Goal: Transaction & Acquisition: Download file/media

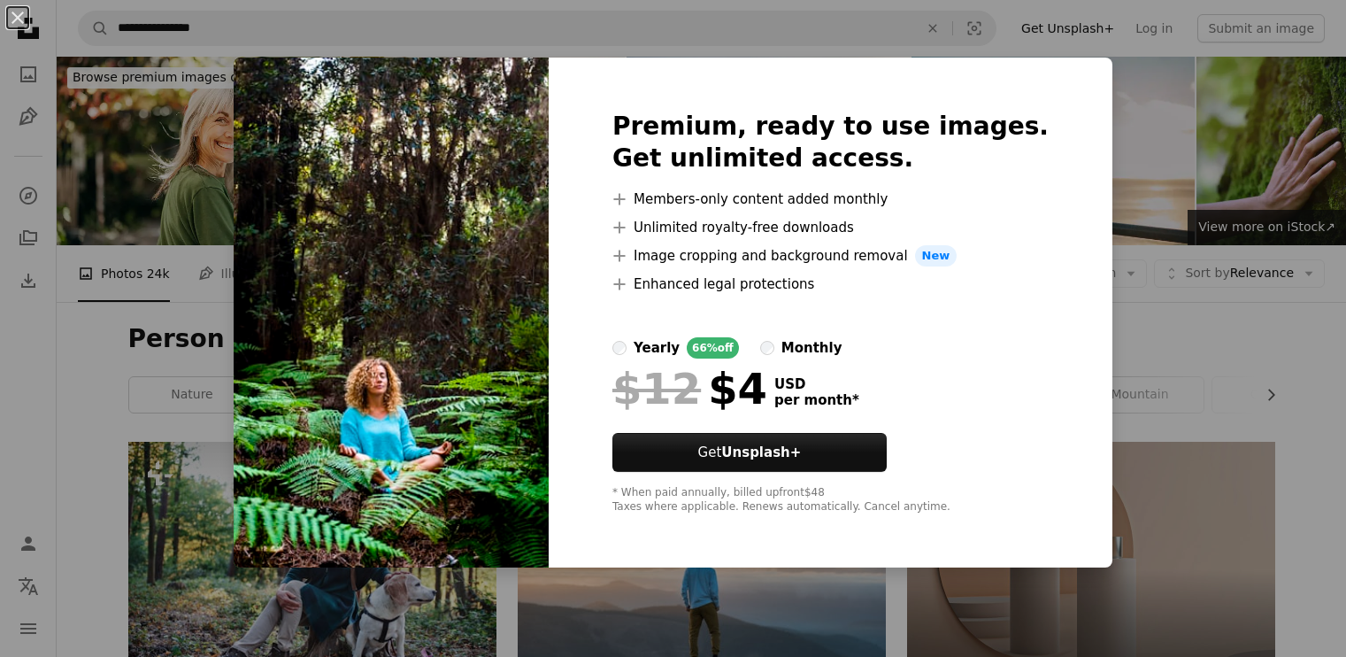
scroll to position [1947, 0]
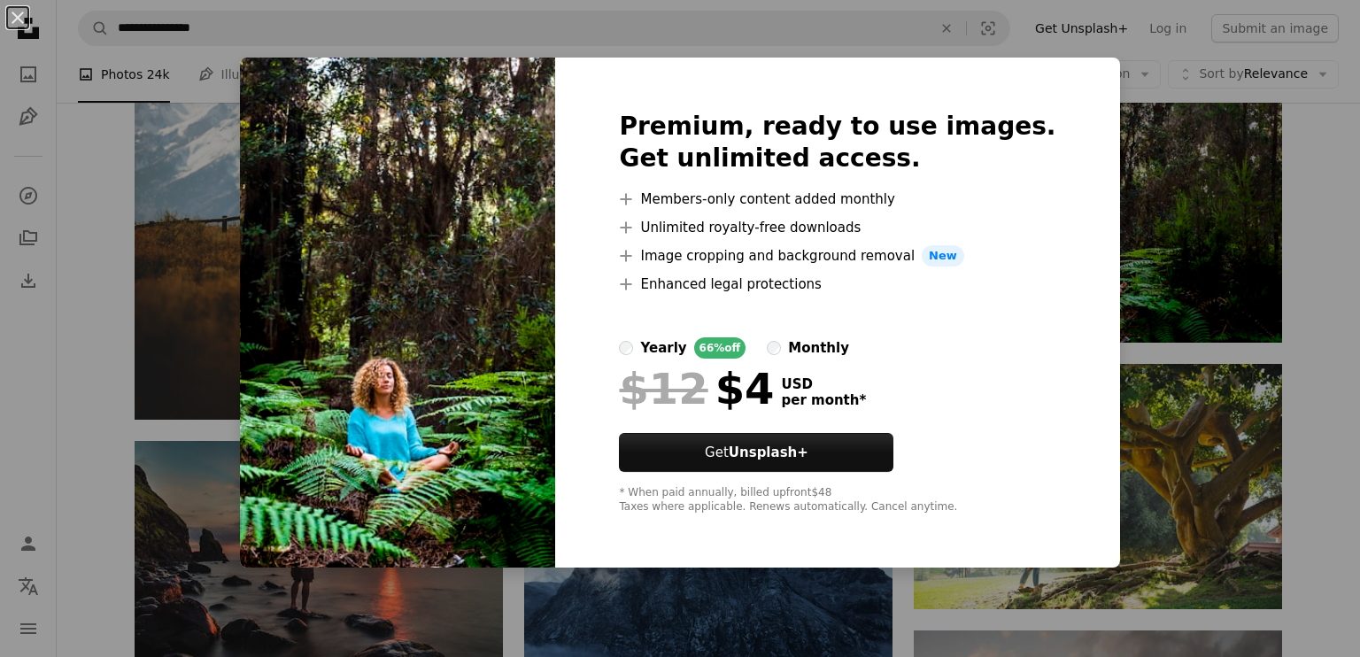
click at [354, 188] on img at bounding box center [397, 313] width 315 height 510
click at [256, 189] on div "An X shape Premium, ready to use images. Get unlimited access. A plus sign Memb…" at bounding box center [680, 328] width 1360 height 657
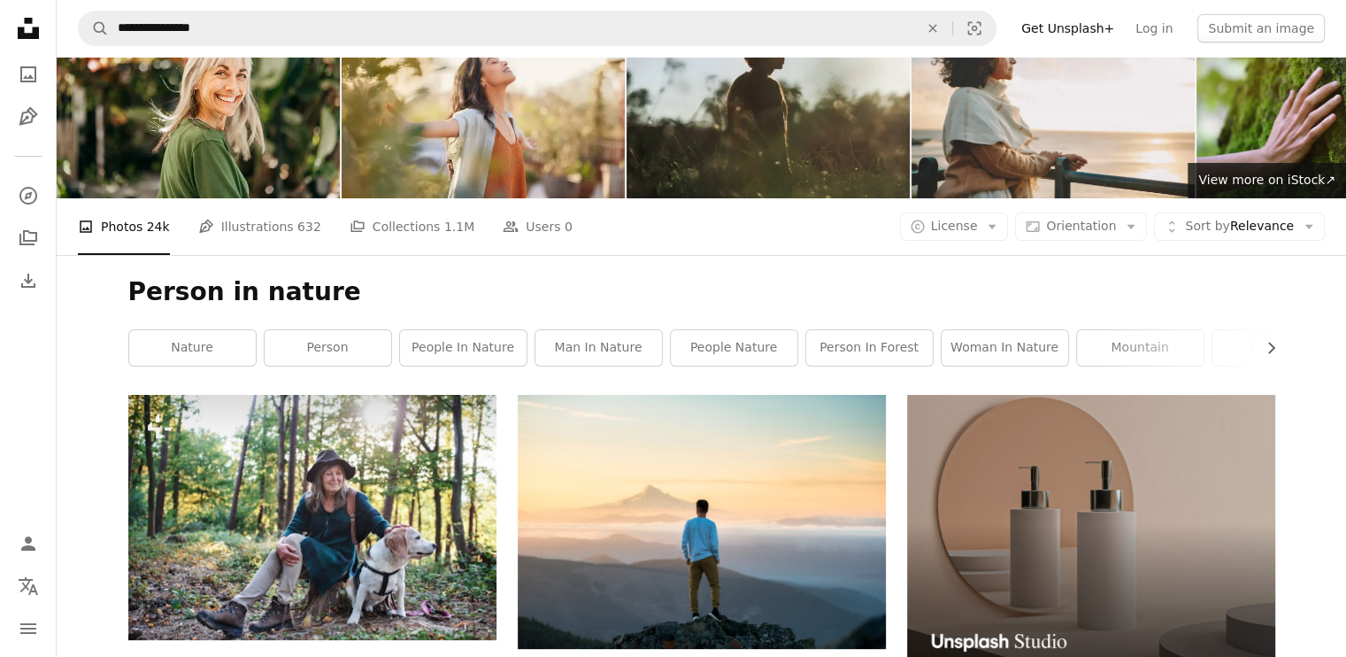
scroll to position [0, 0]
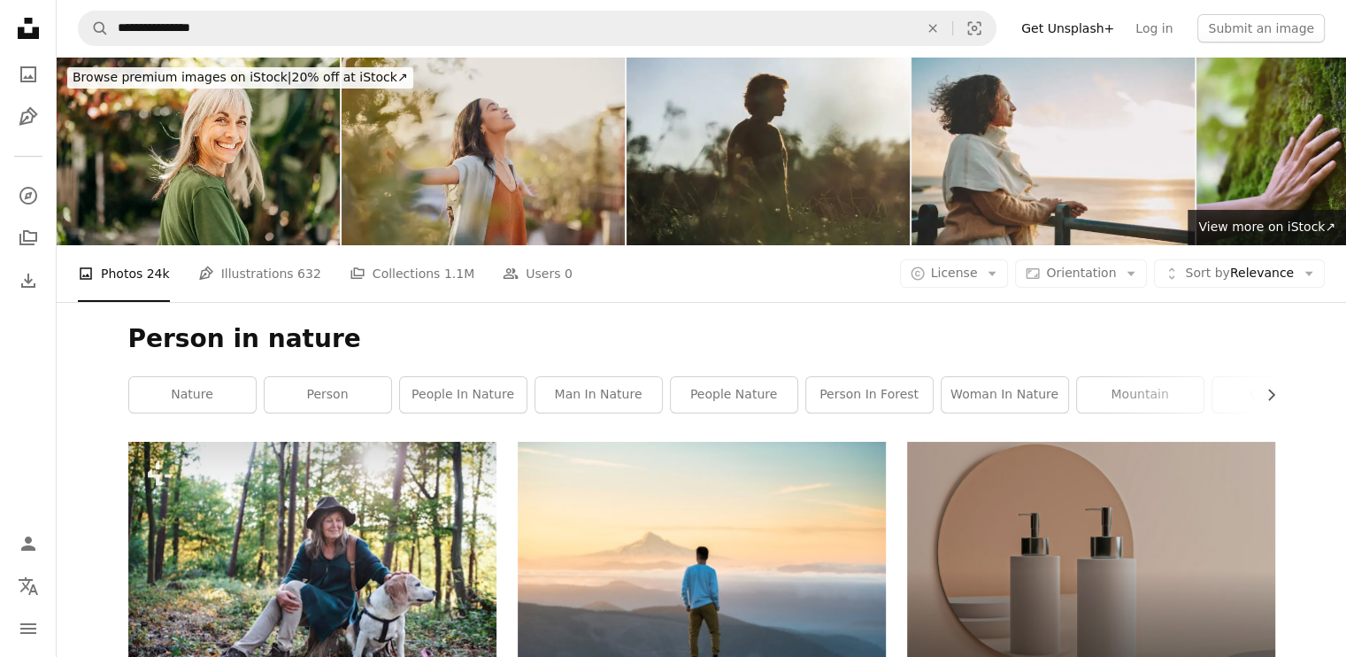
click at [474, 173] on img at bounding box center [483, 151] width 283 height 189
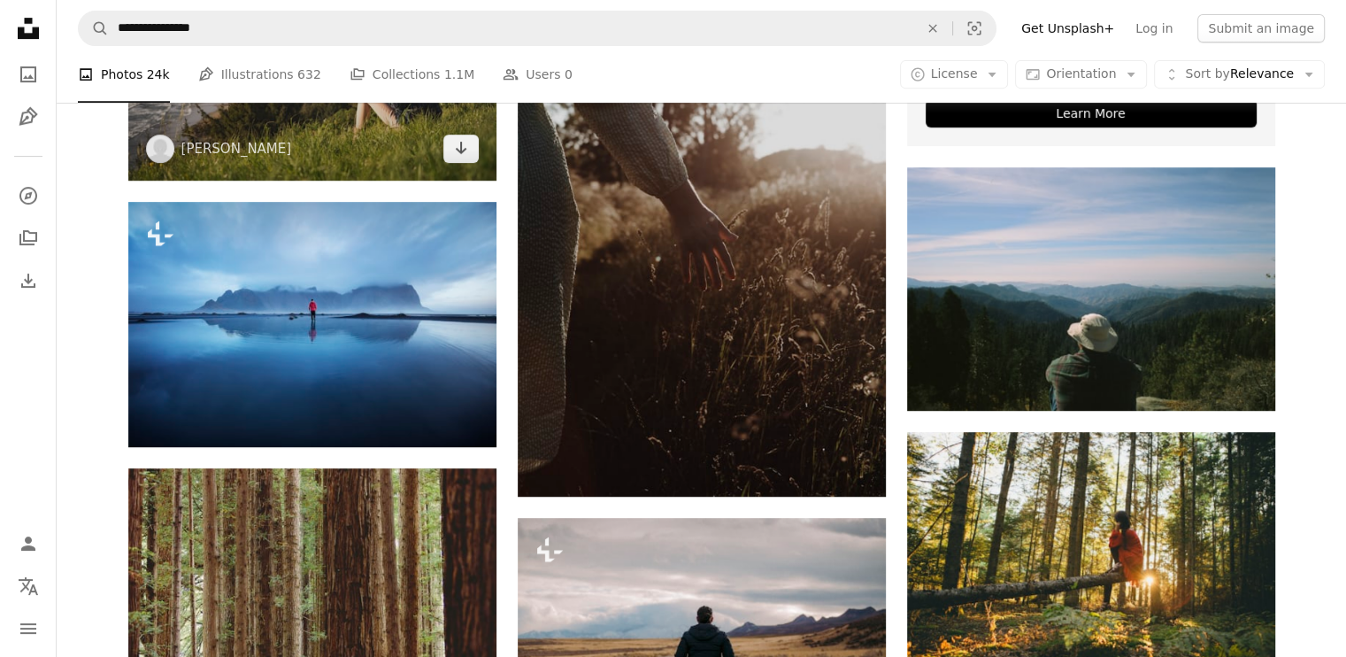
scroll to position [797, 0]
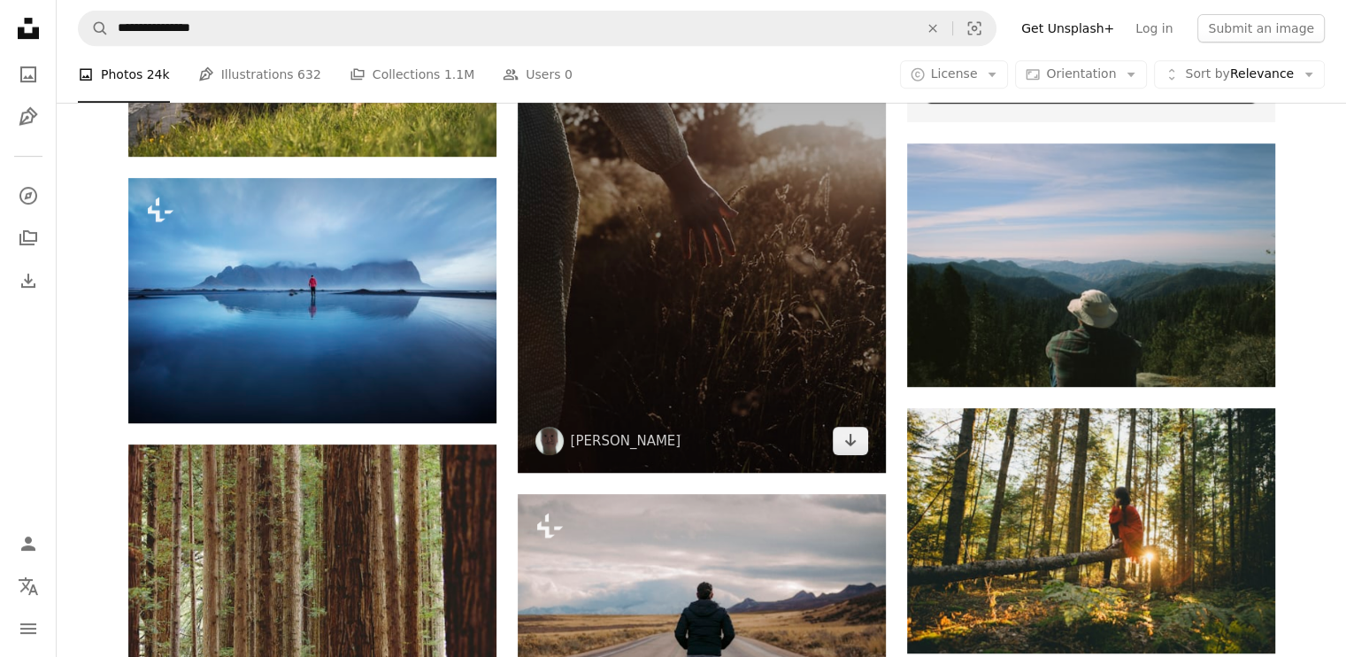
click at [593, 298] on img at bounding box center [702, 196] width 368 height 552
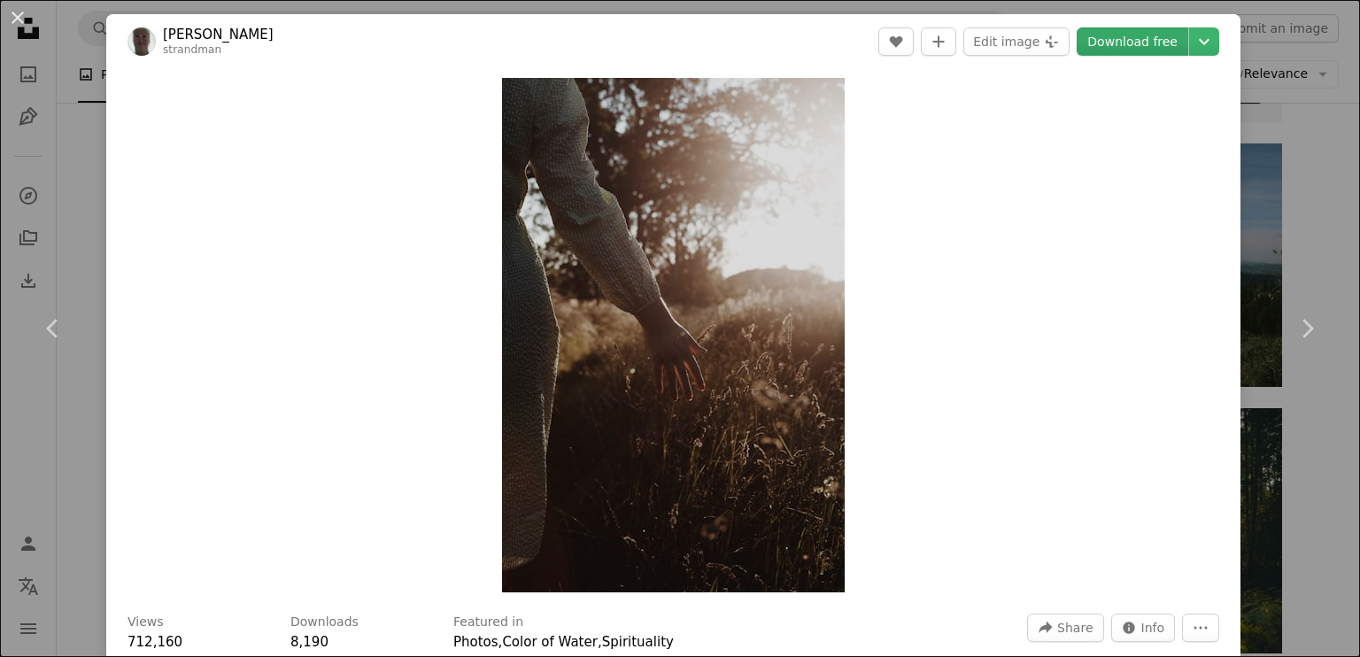
click at [1135, 38] on link "Download free" at bounding box center [1132, 41] width 112 height 28
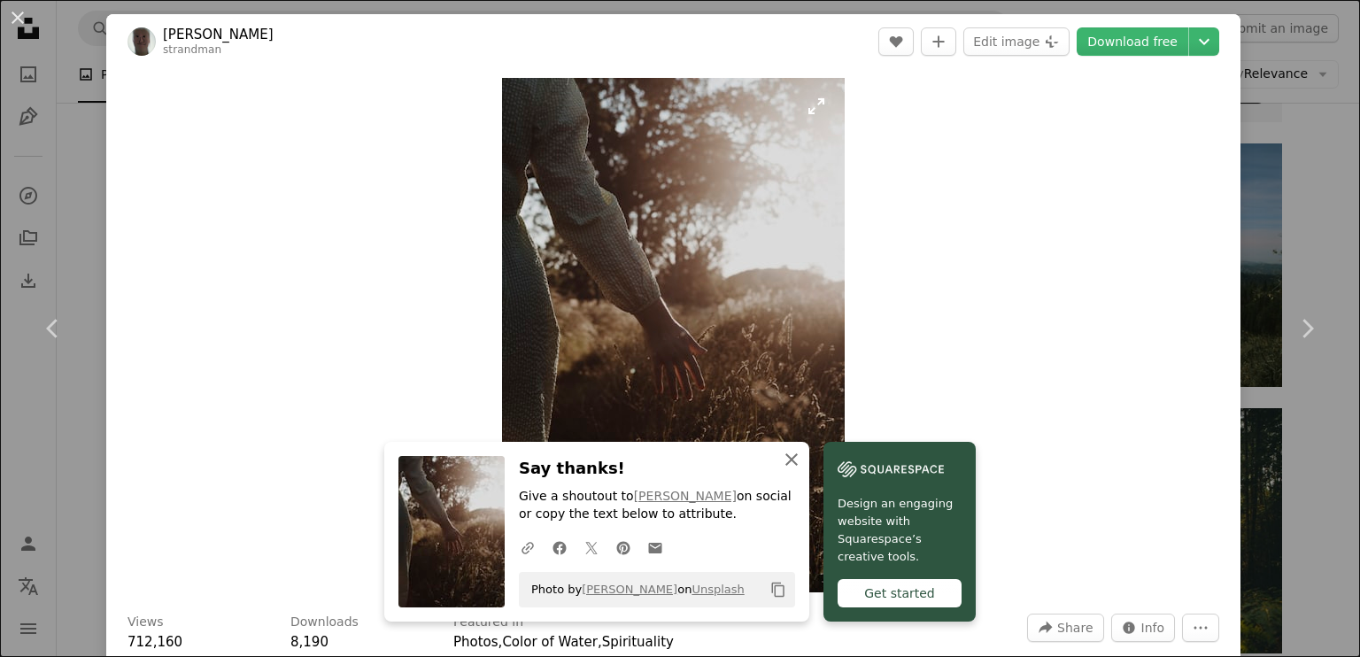
drag, startPoint x: 796, startPoint y: 459, endPoint x: 792, endPoint y: 441, distance: 18.9
click at [796, 459] on button "An X shape Close" at bounding box center [791, 459] width 35 height 35
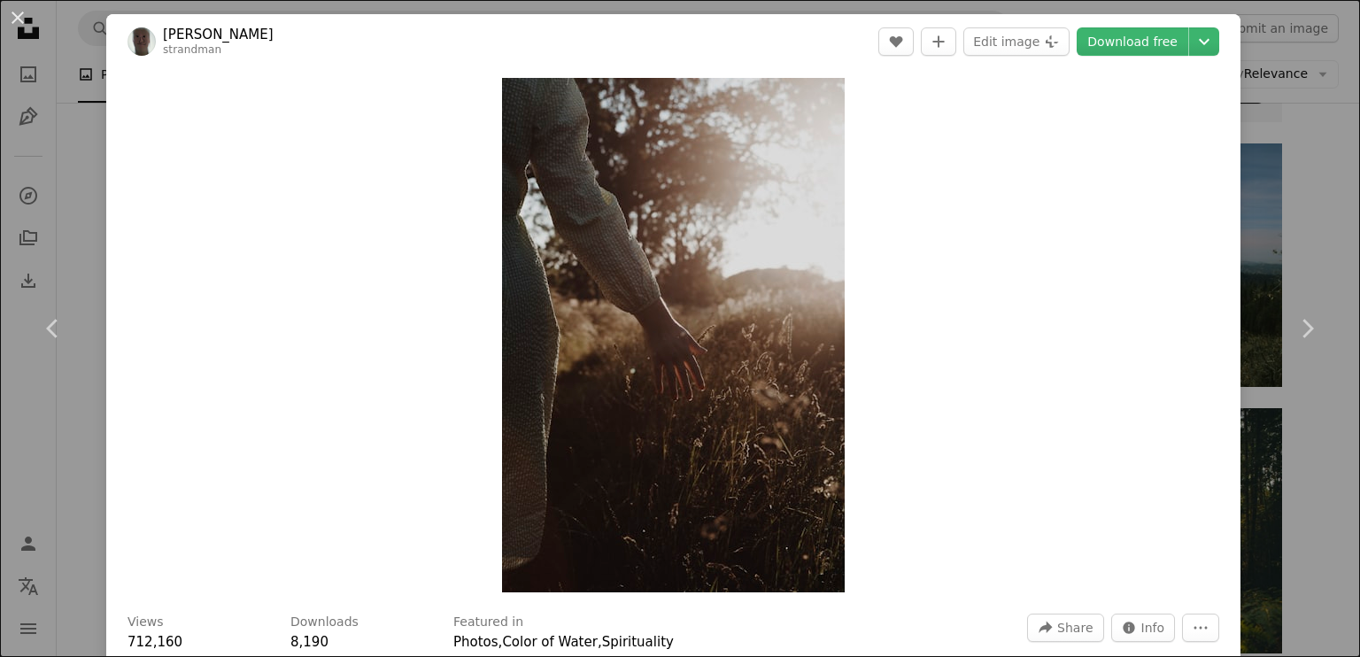
click at [81, 64] on div "An X shape Chevron left Chevron right [PERSON_NAME] strandman A heart A plus si…" at bounding box center [680, 328] width 1360 height 657
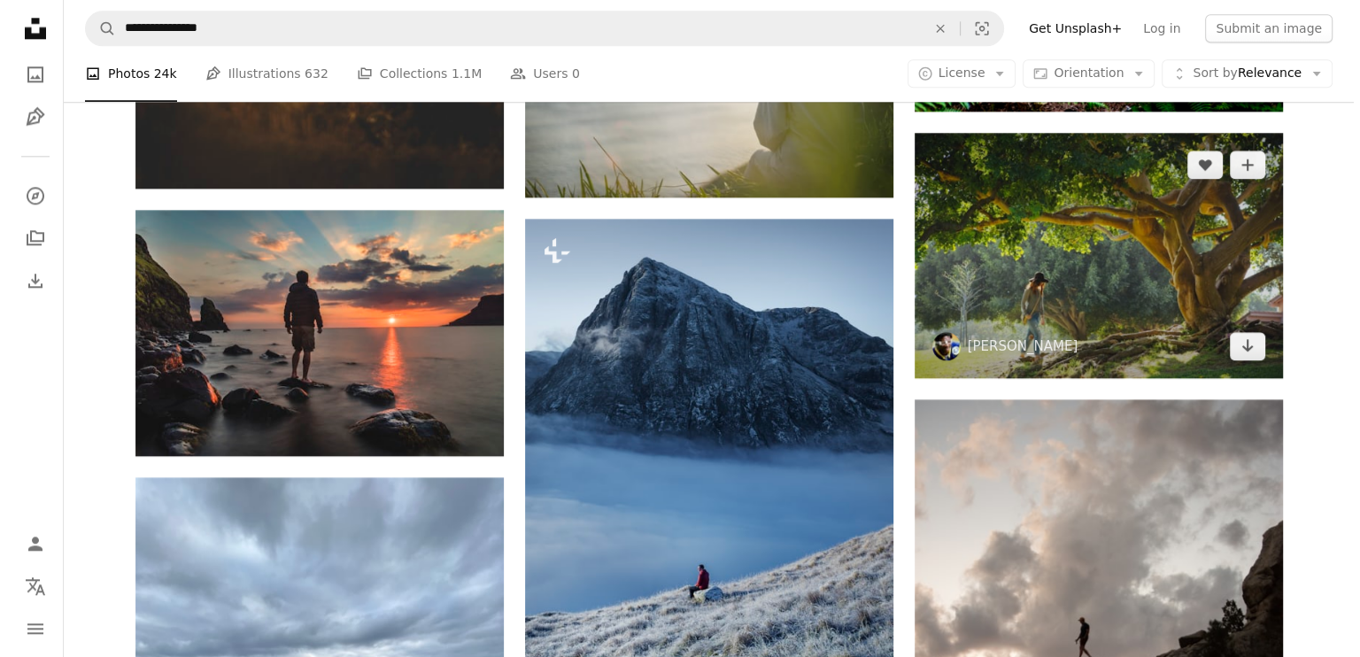
scroll to position [1947, 0]
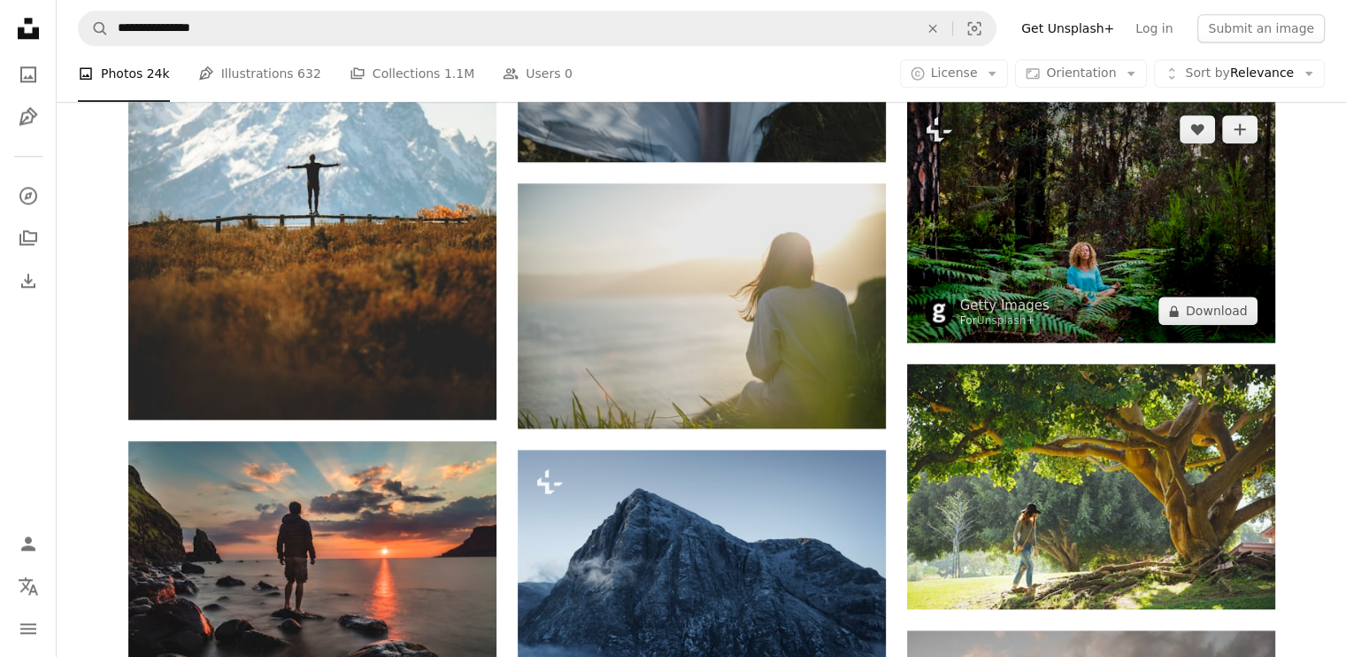
click at [1141, 181] on img at bounding box center [1091, 219] width 368 height 245
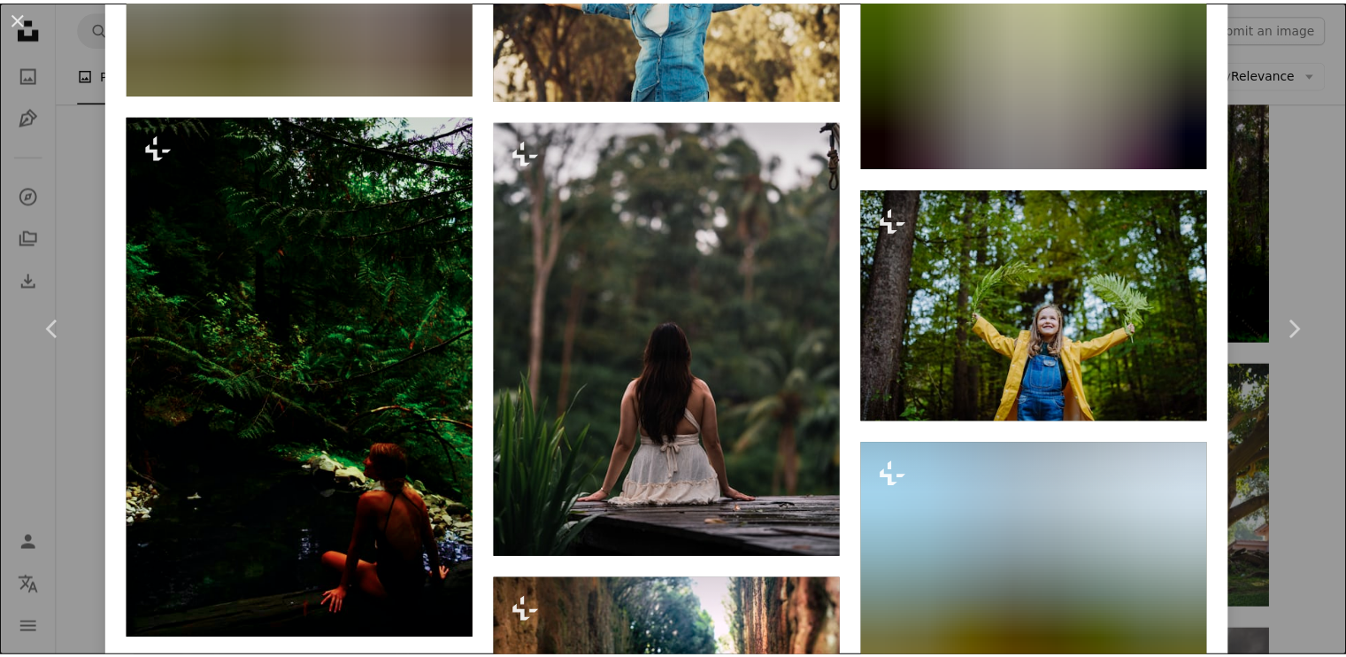
scroll to position [6451, 0]
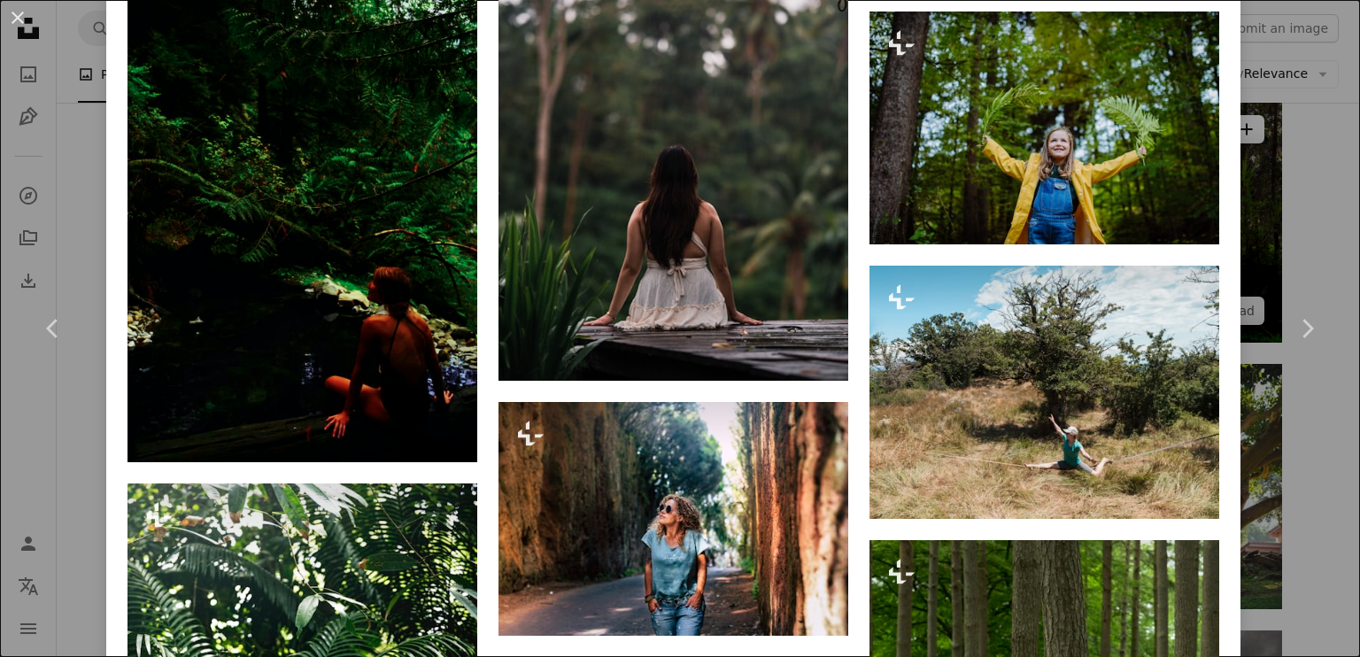
drag, startPoint x: 1259, startPoint y: 121, endPoint x: 1252, endPoint y: 132, distance: 12.8
click at [1259, 121] on div "An X shape Chevron left Chevron right Getty Images For Unsplash+ A heart A plus…" at bounding box center [680, 328] width 1360 height 657
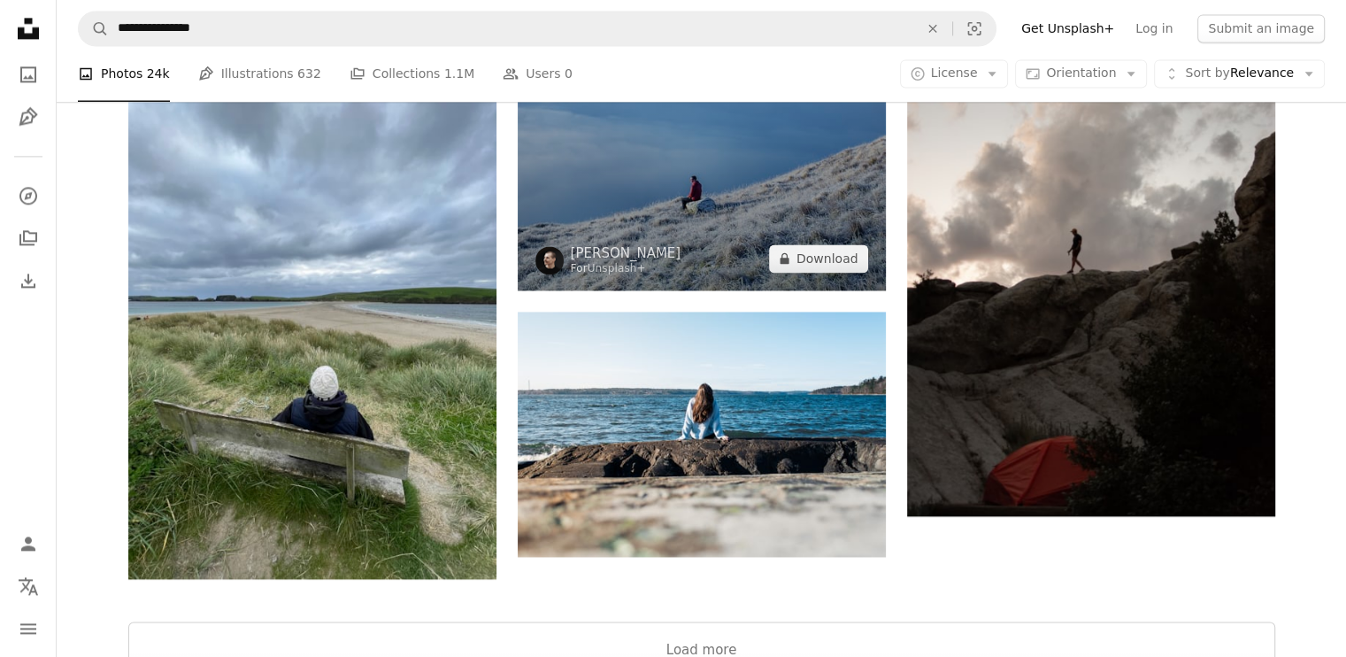
scroll to position [2744, 0]
